Goal: Find specific page/section: Find specific page/section

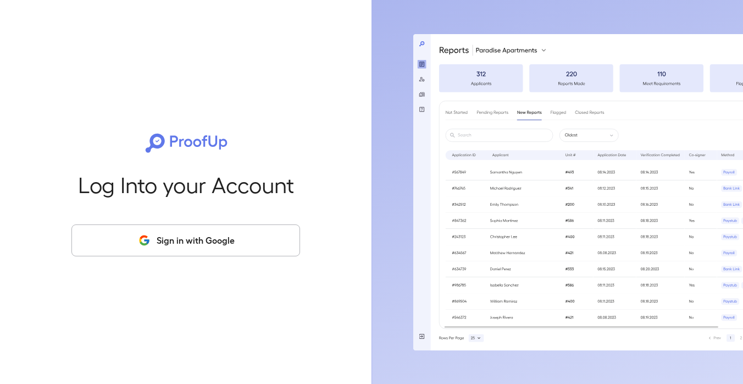
click at [188, 232] on button "Sign in with Google" at bounding box center [185, 240] width 229 height 32
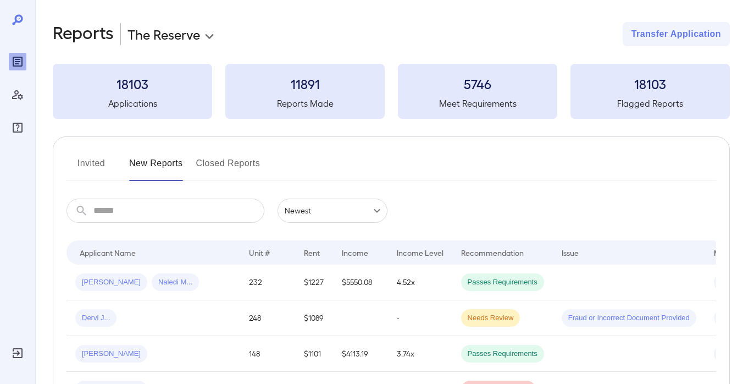
click at [197, 30] on body "**********" at bounding box center [371, 192] width 743 height 384
click at [192, 74] on li "The Enclave" at bounding box center [174, 77] width 95 height 18
type input "**********"
